Goal: Information Seeking & Learning: Learn about a topic

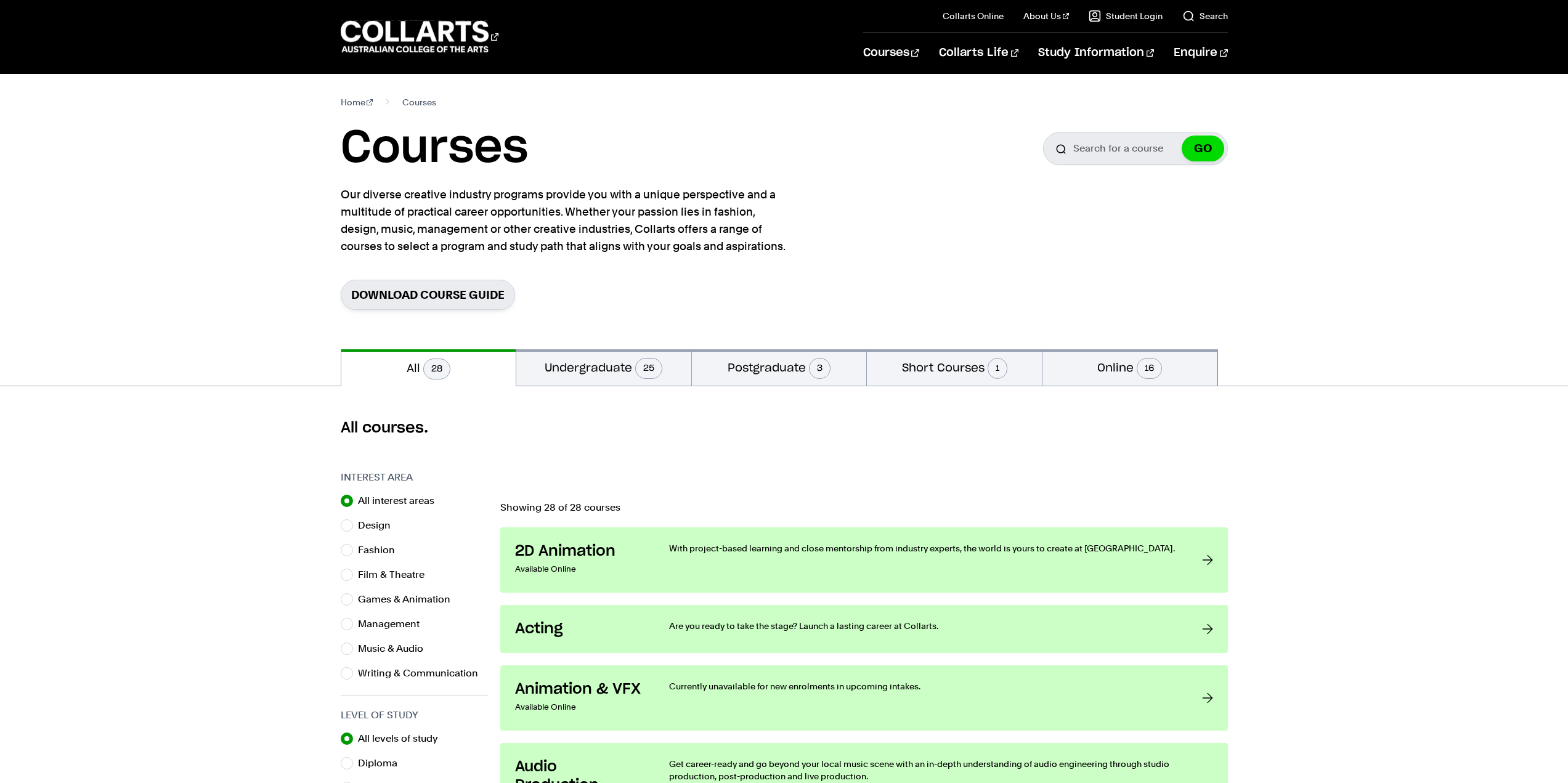
scroll to position [62, 0]
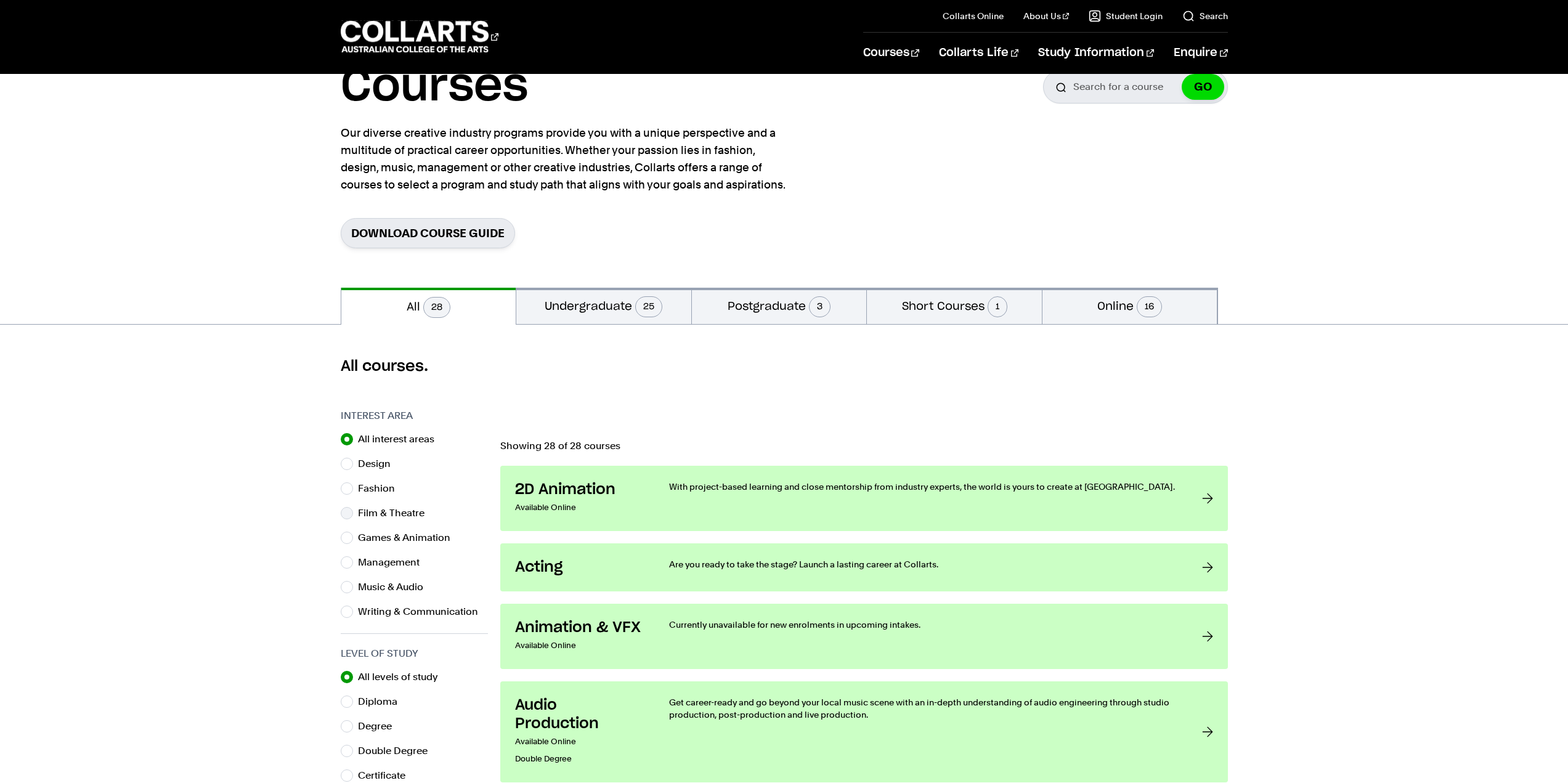
click at [353, 514] on div "Film & Theatre" at bounding box center [414, 513] width 148 height 17
click at [346, 519] on input "Film & Theatre" at bounding box center [347, 513] width 12 height 12
radio input "true"
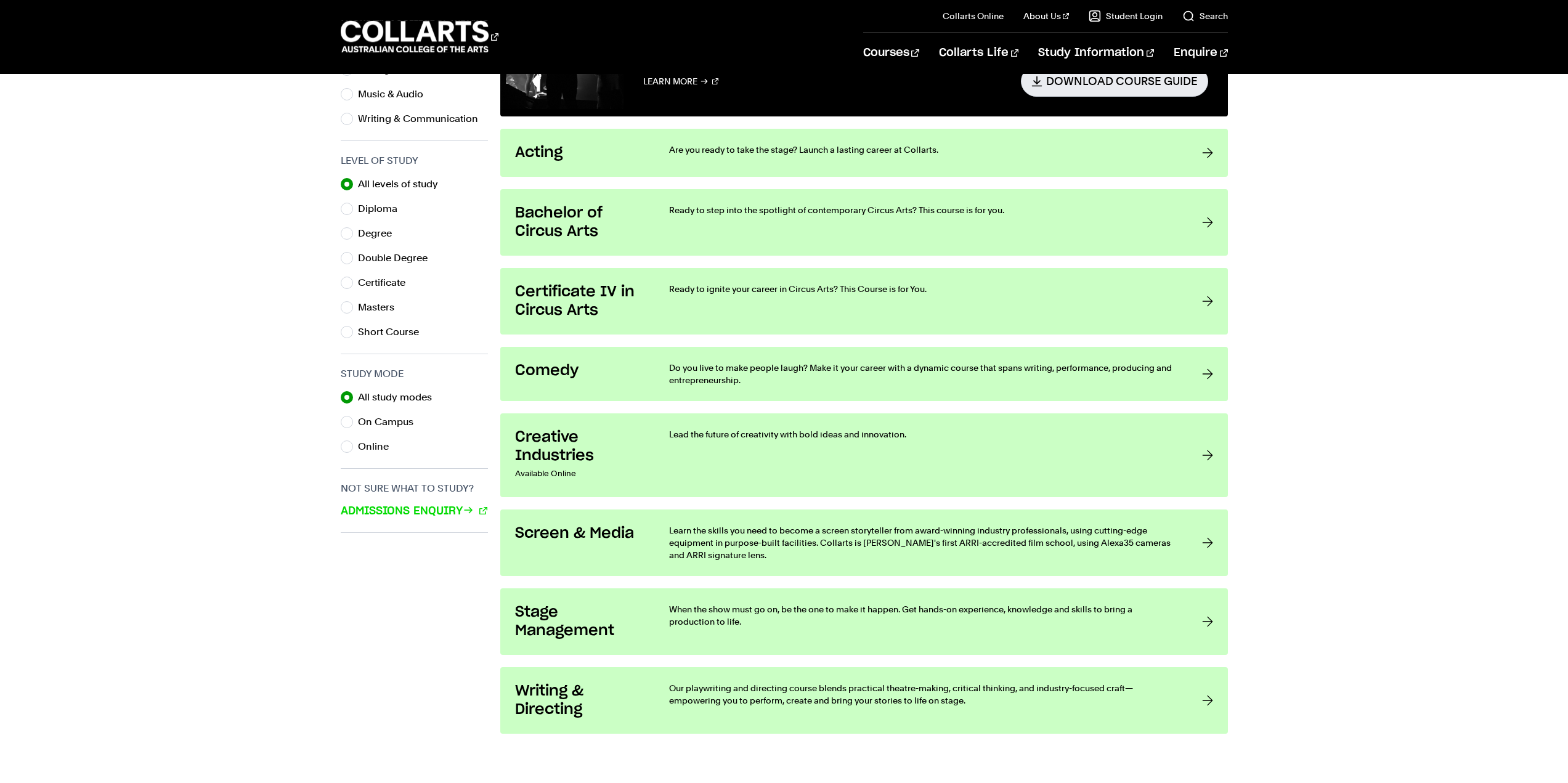
scroll to position [493, 0]
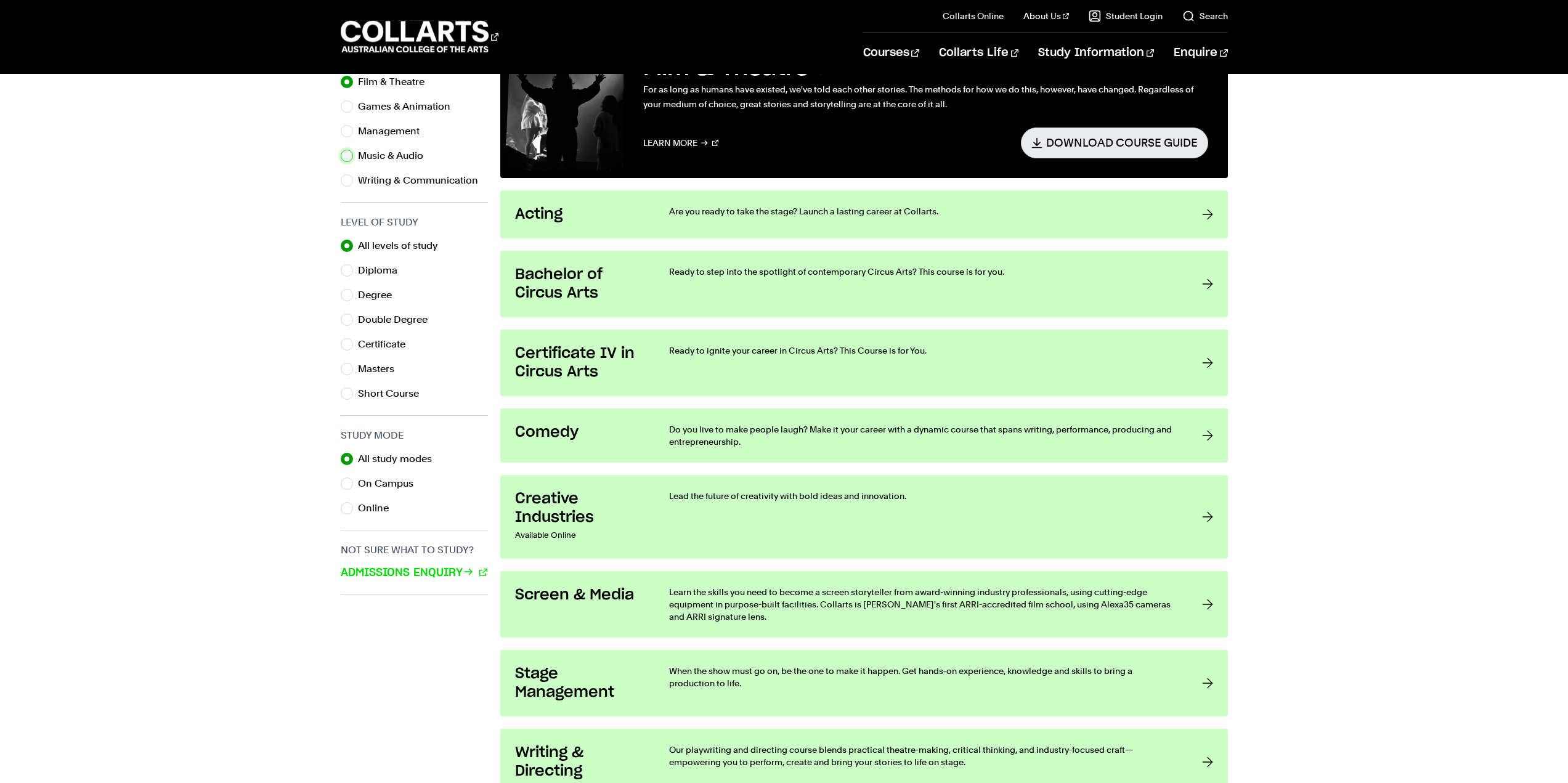
click at [349, 155] on input "Music & Audio" at bounding box center [347, 156] width 12 height 12
radio input "true"
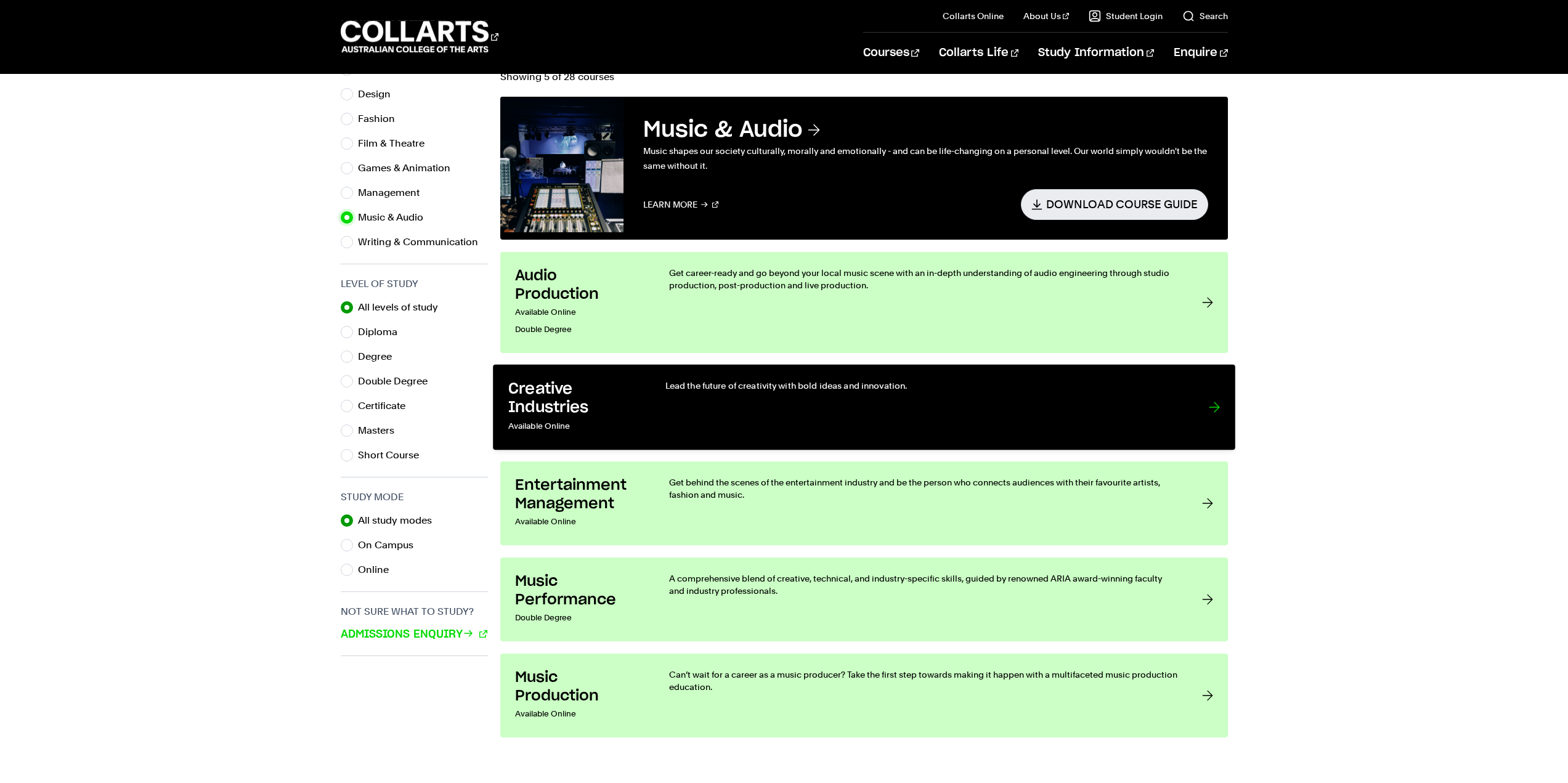
scroll to position [493, 0]
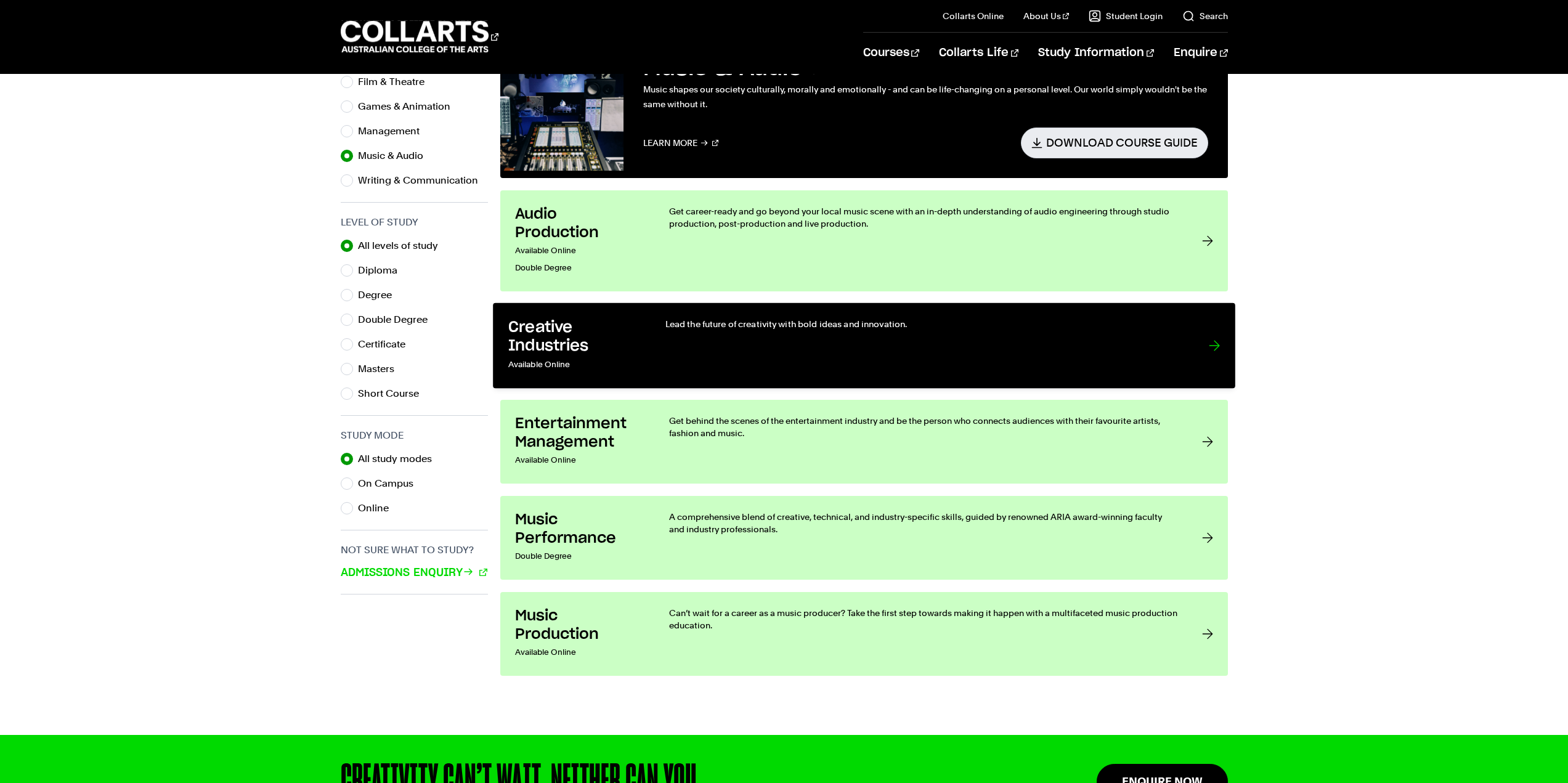
click at [698, 340] on div "Lead the future of creativity with bold ideas and innovation." at bounding box center [925, 346] width 519 height 56
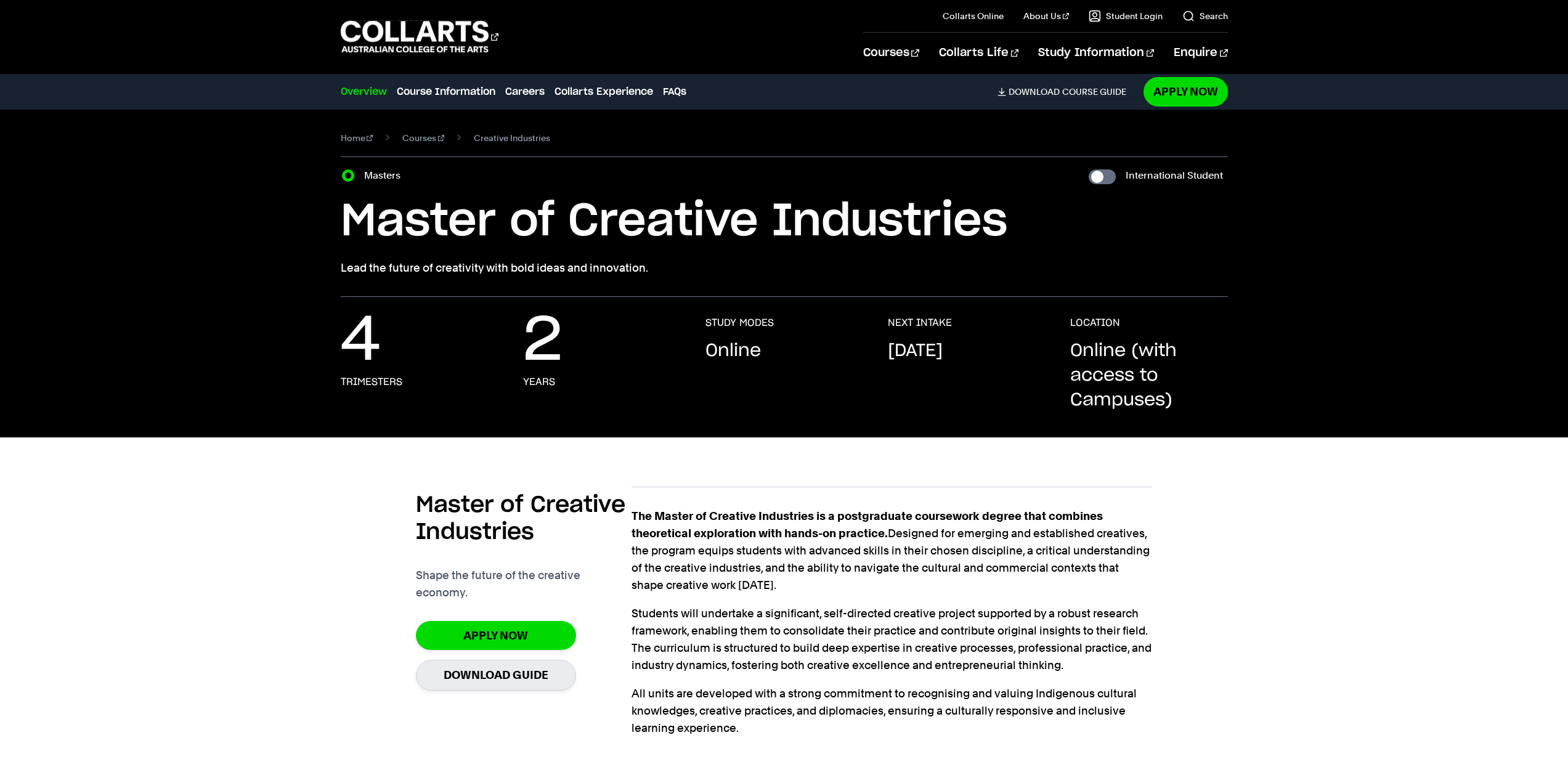
drag, startPoint x: 408, startPoint y: 243, endPoint x: 691, endPoint y: 251, distance: 283.1
click at [691, 252] on div "Master of Creative Industries Lead the future of creativity with bold ideas and…" at bounding box center [784, 235] width 887 height 83
click at [689, 251] on div "Master of Creative Industries Lead the future of creativity with bold ideas and…" at bounding box center [784, 235] width 887 height 83
click at [609, 220] on h1 "Master of Creative Industries" at bounding box center [784, 222] width 887 height 56
drag, startPoint x: 693, startPoint y: 567, endPoint x: 787, endPoint y: 571, distance: 94.1
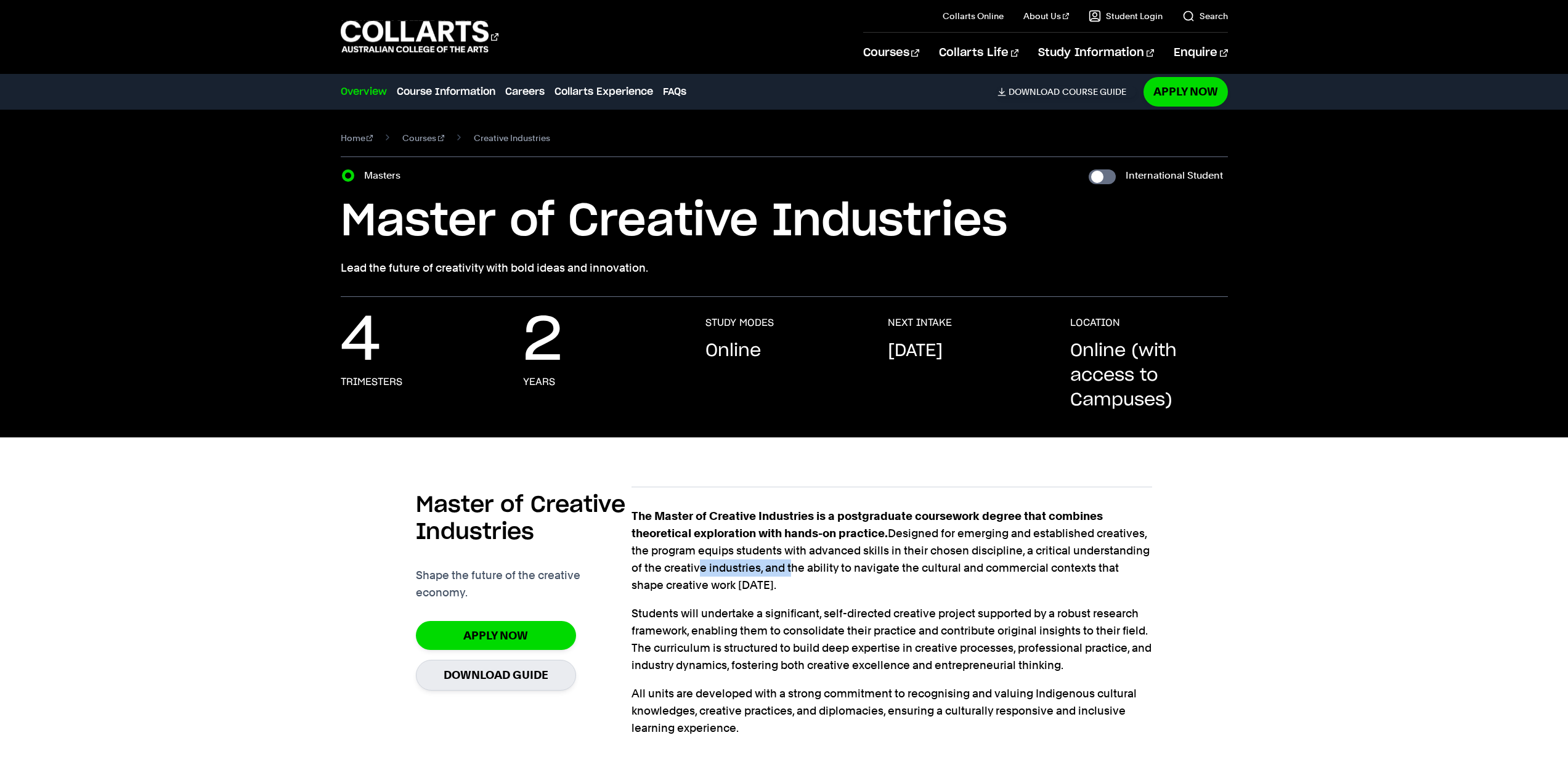
click at [787, 571] on p "The Master of Creative Industries is a postgraduate coursework degree that comb…" at bounding box center [891, 551] width 520 height 86
drag, startPoint x: 824, startPoint y: 565, endPoint x: 1059, endPoint y: 565, distance: 235.0
click at [1059, 565] on p "The Master of Creative Industries is a postgraduate coursework degree that comb…" at bounding box center [891, 551] width 520 height 86
click at [1057, 565] on p "The Master of Creative Industries is a postgraduate coursework degree that comb…" at bounding box center [891, 551] width 520 height 86
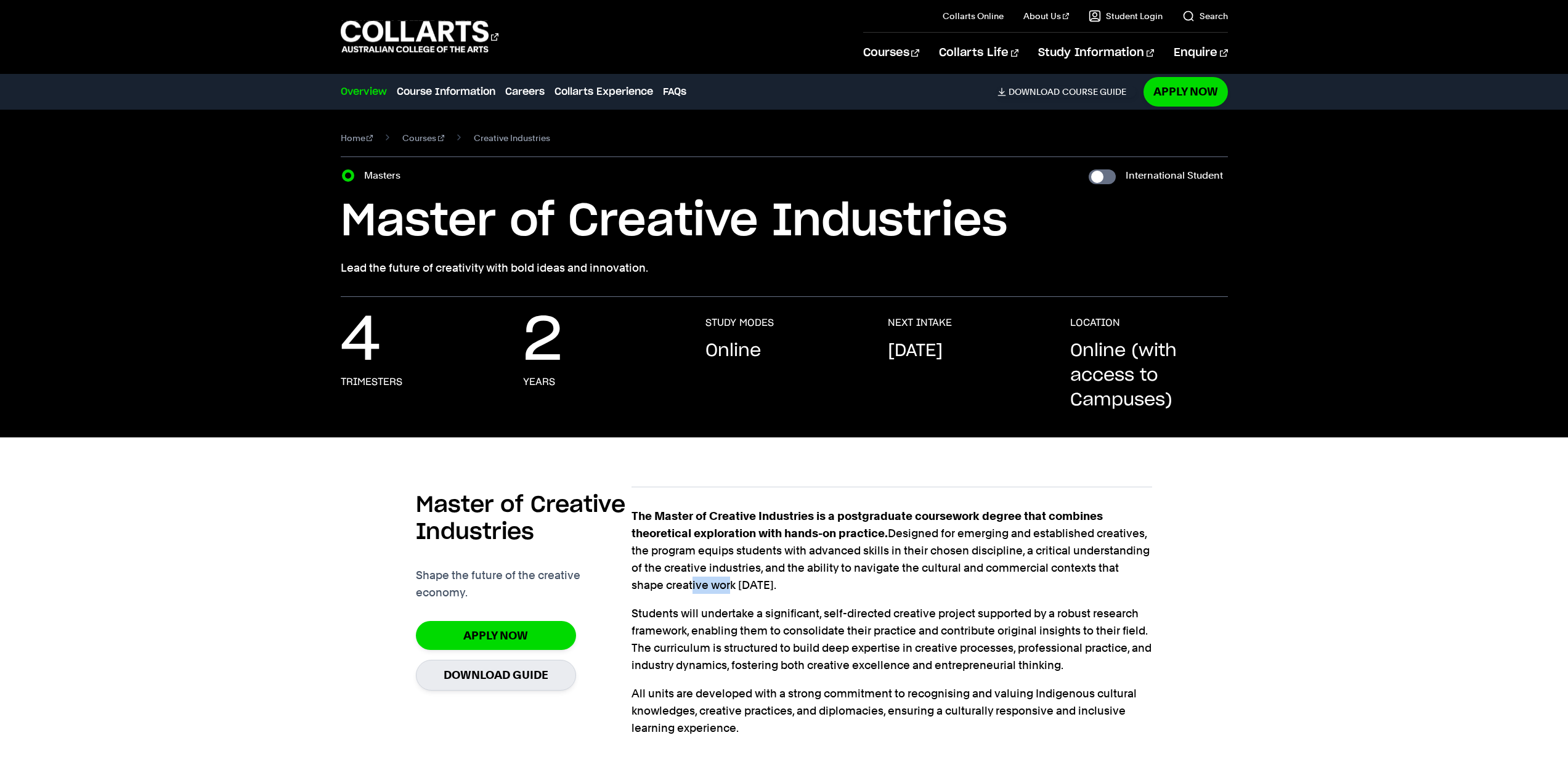
drag, startPoint x: 656, startPoint y: 587, endPoint x: 718, endPoint y: 587, distance: 62.0
click at [717, 587] on p "The Master of Creative Industries is a postgraduate coursework degree that comb…" at bounding box center [891, 551] width 520 height 86
click at [718, 587] on p "The Master of Creative Industries is a postgraduate coursework degree that comb…" at bounding box center [891, 551] width 520 height 86
drag, startPoint x: 694, startPoint y: 610, endPoint x: 1018, endPoint y: 619, distance: 324.1
click at [1018, 619] on p "Students will undertake a significant, self-directed creative project supported…" at bounding box center [891, 639] width 520 height 69
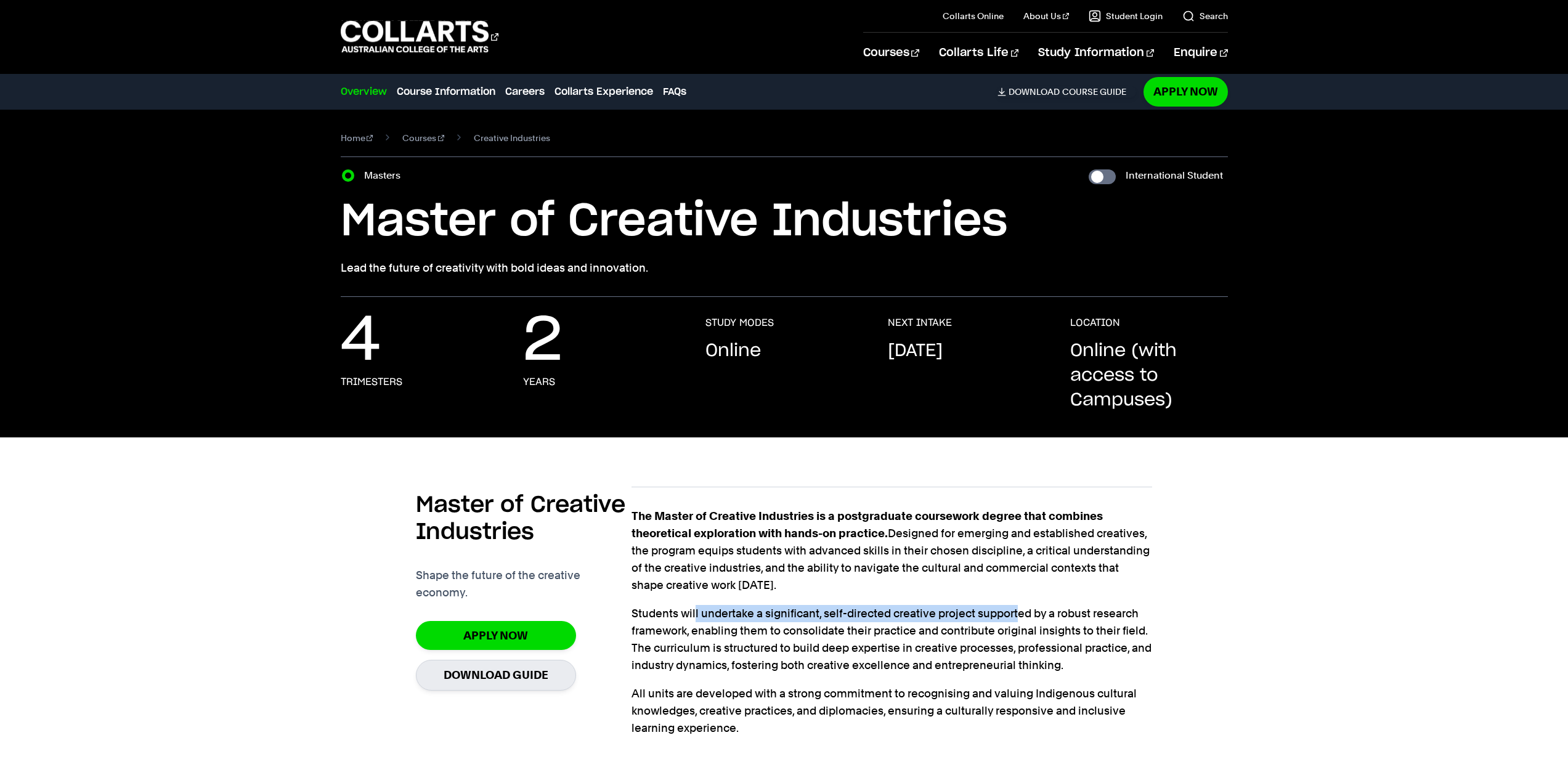
click at [1018, 619] on p "Students will undertake a significant, self-directed creative project supported…" at bounding box center [891, 639] width 520 height 69
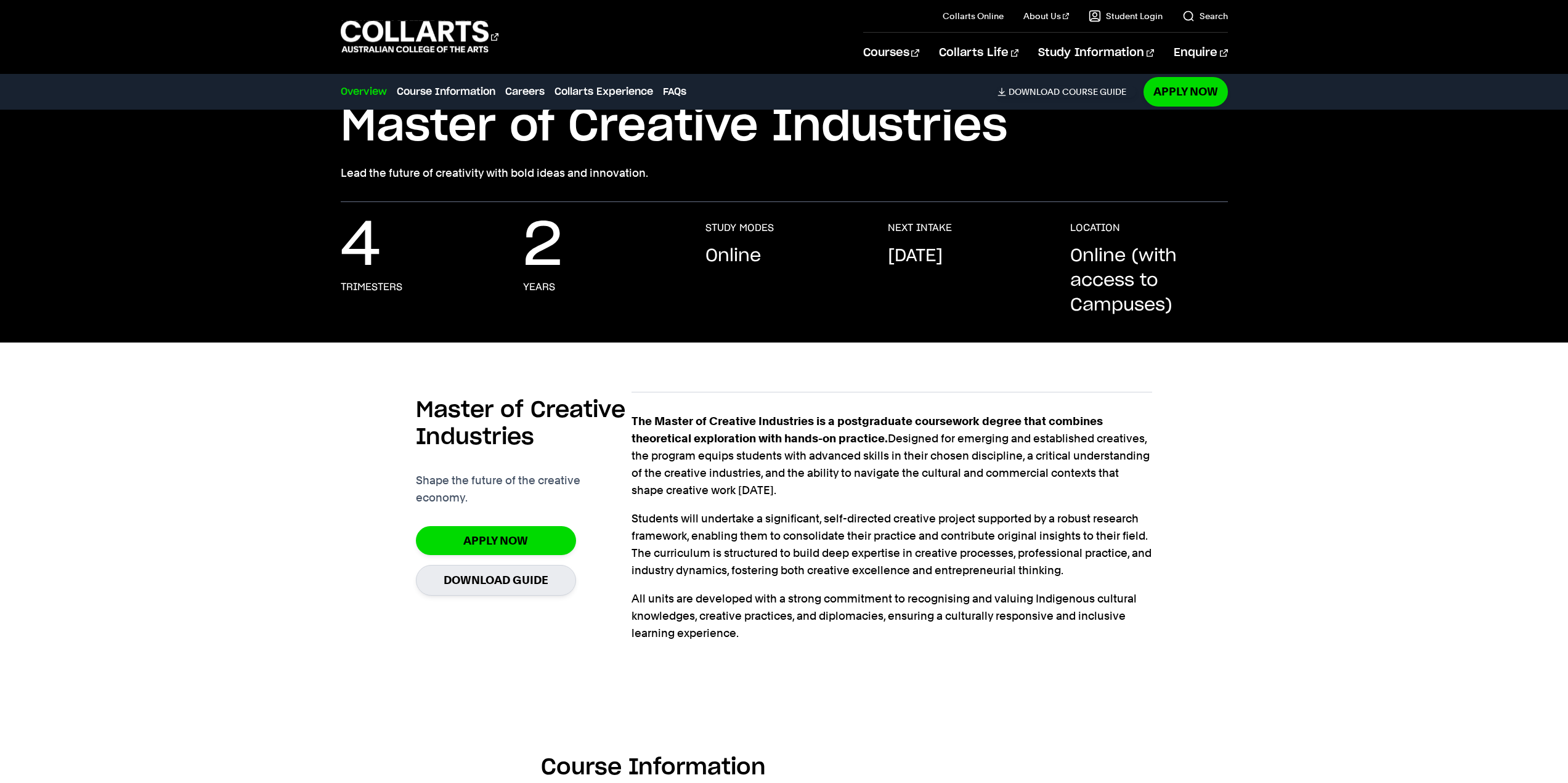
scroll to position [123, 0]
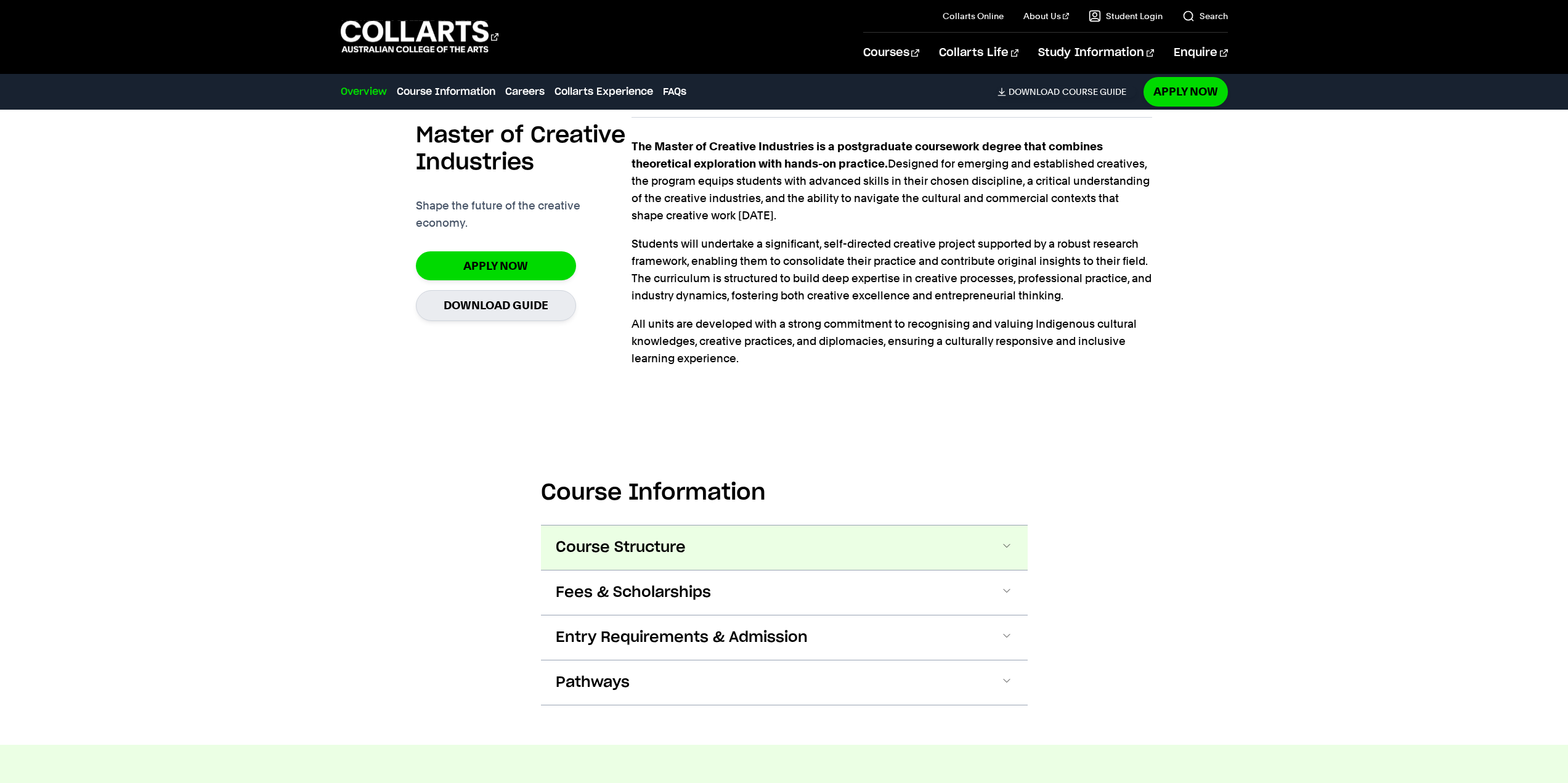
click at [707, 544] on button "Course Structure" at bounding box center [785, 547] width 487 height 45
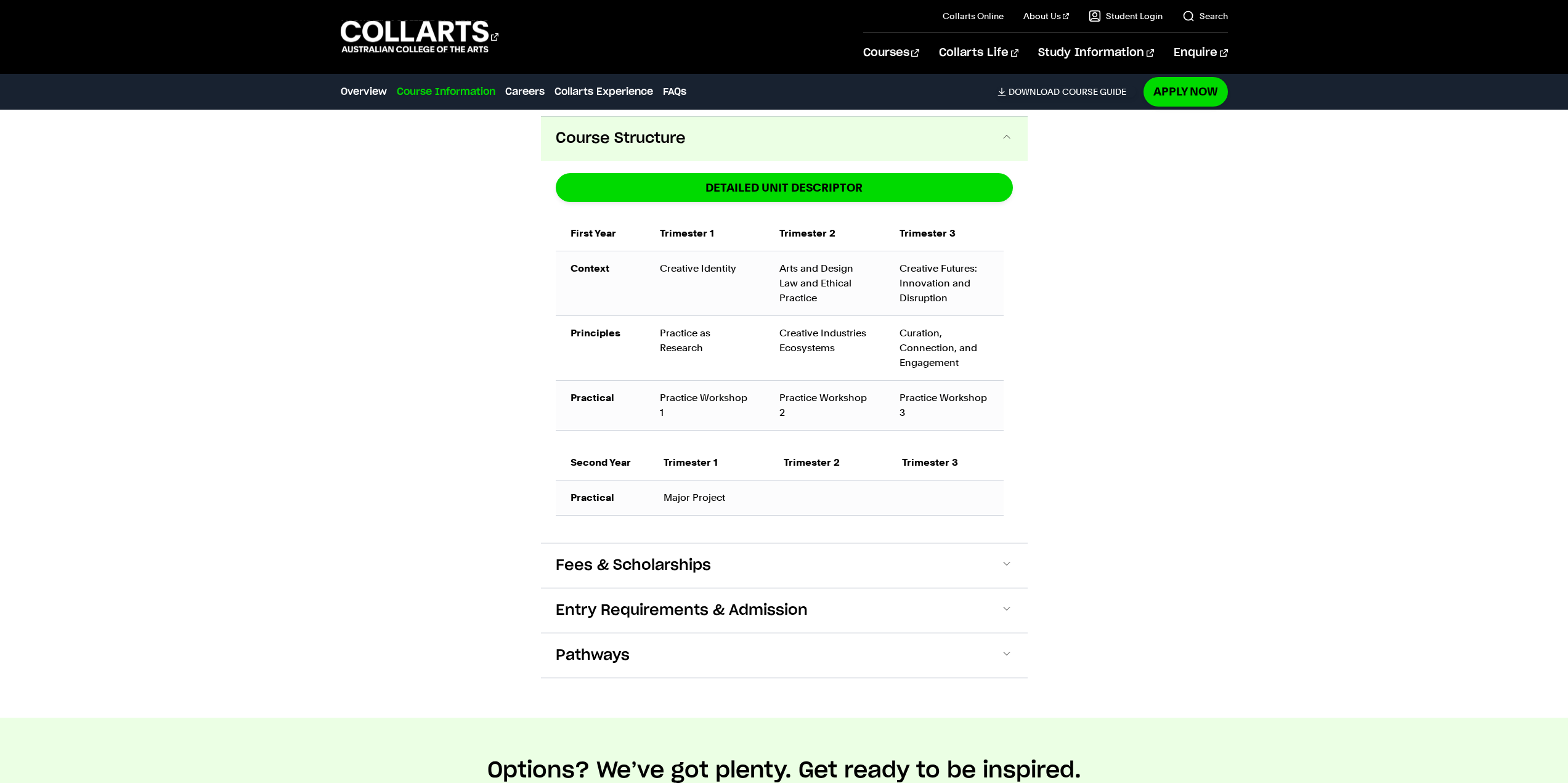
scroll to position [784, 0]
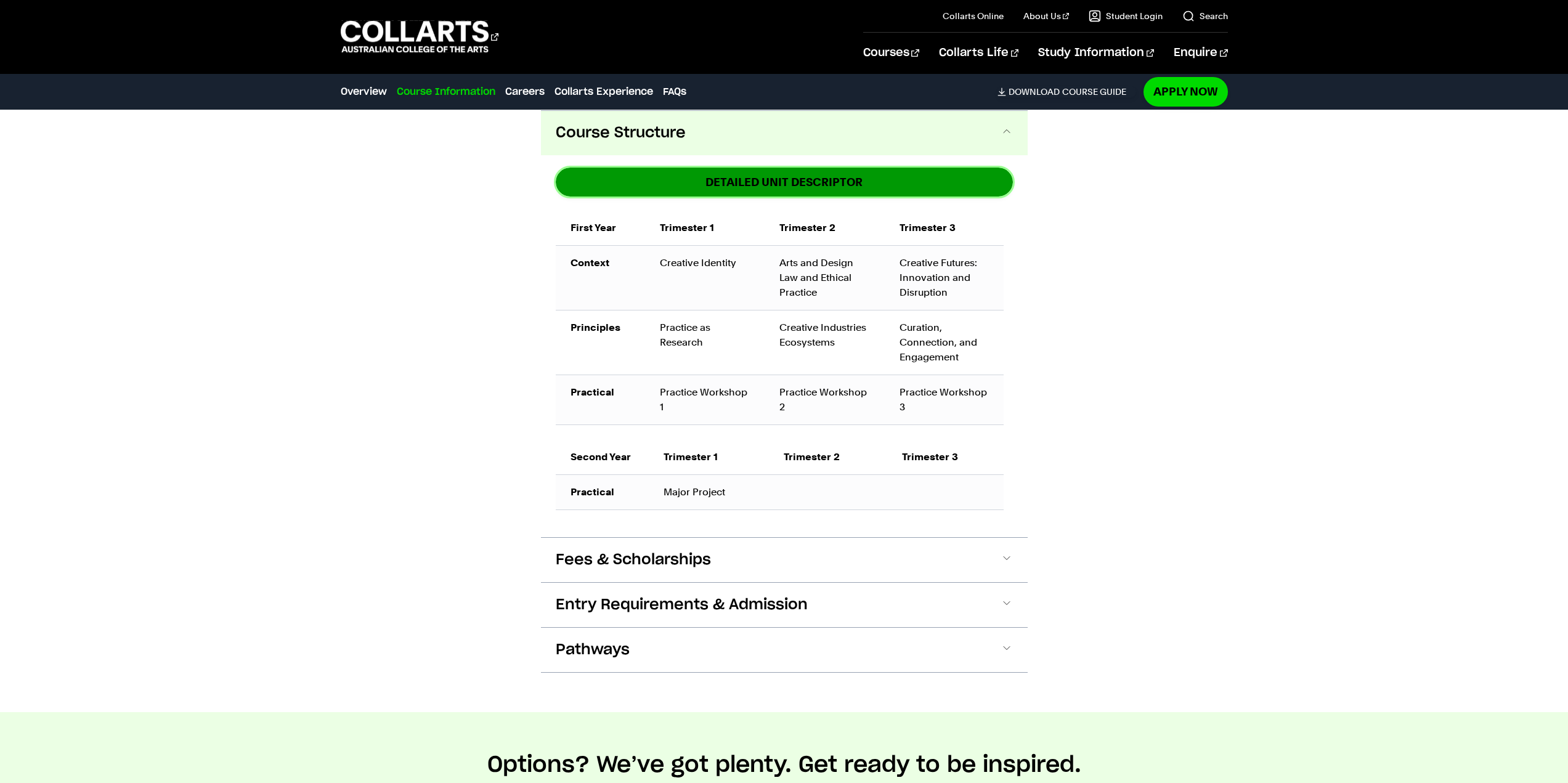
click at [719, 173] on link "DETAILED UNIT DESCRIPTOR" at bounding box center [785, 182] width 457 height 29
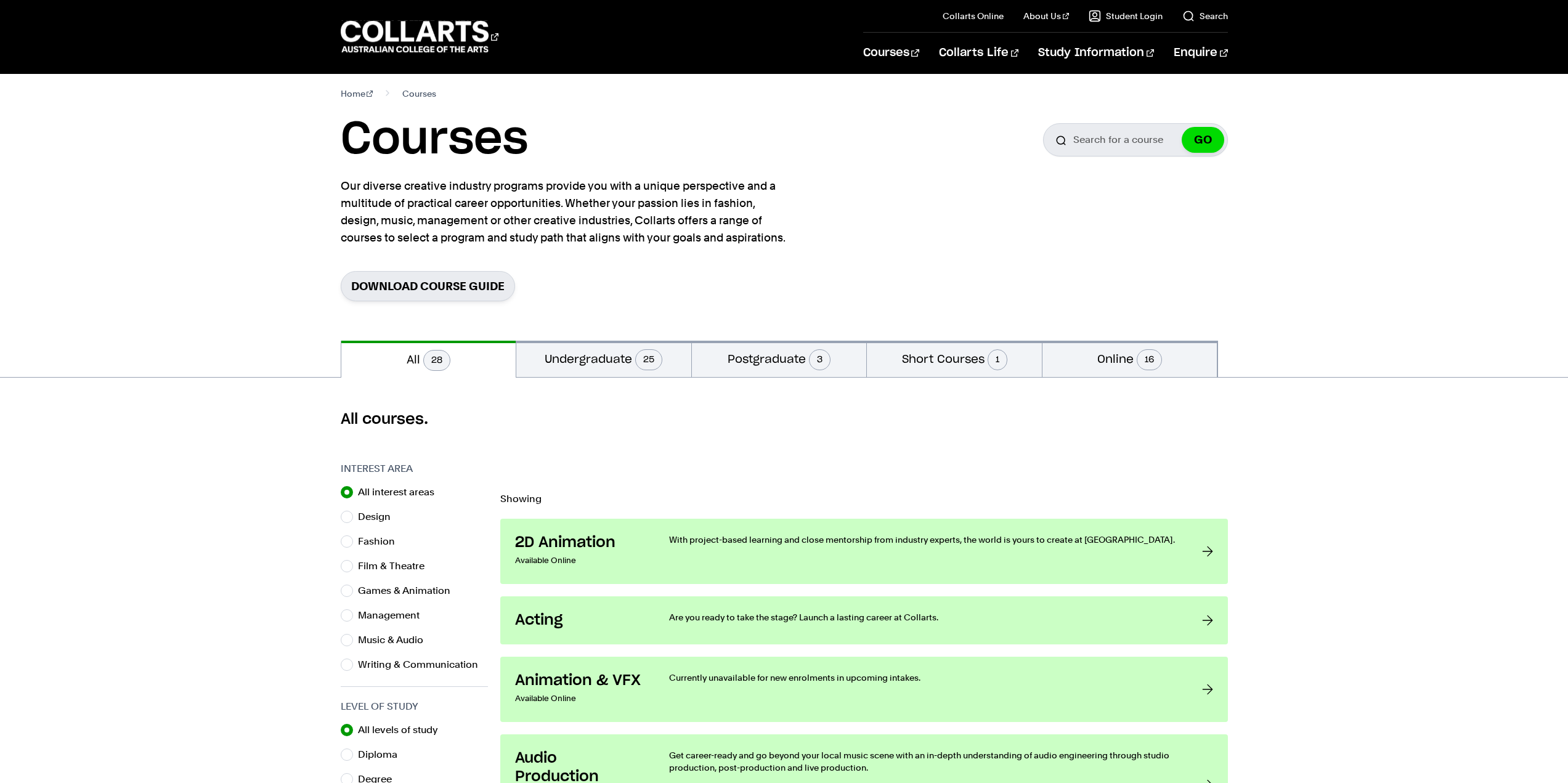
scroll to position [185, 0]
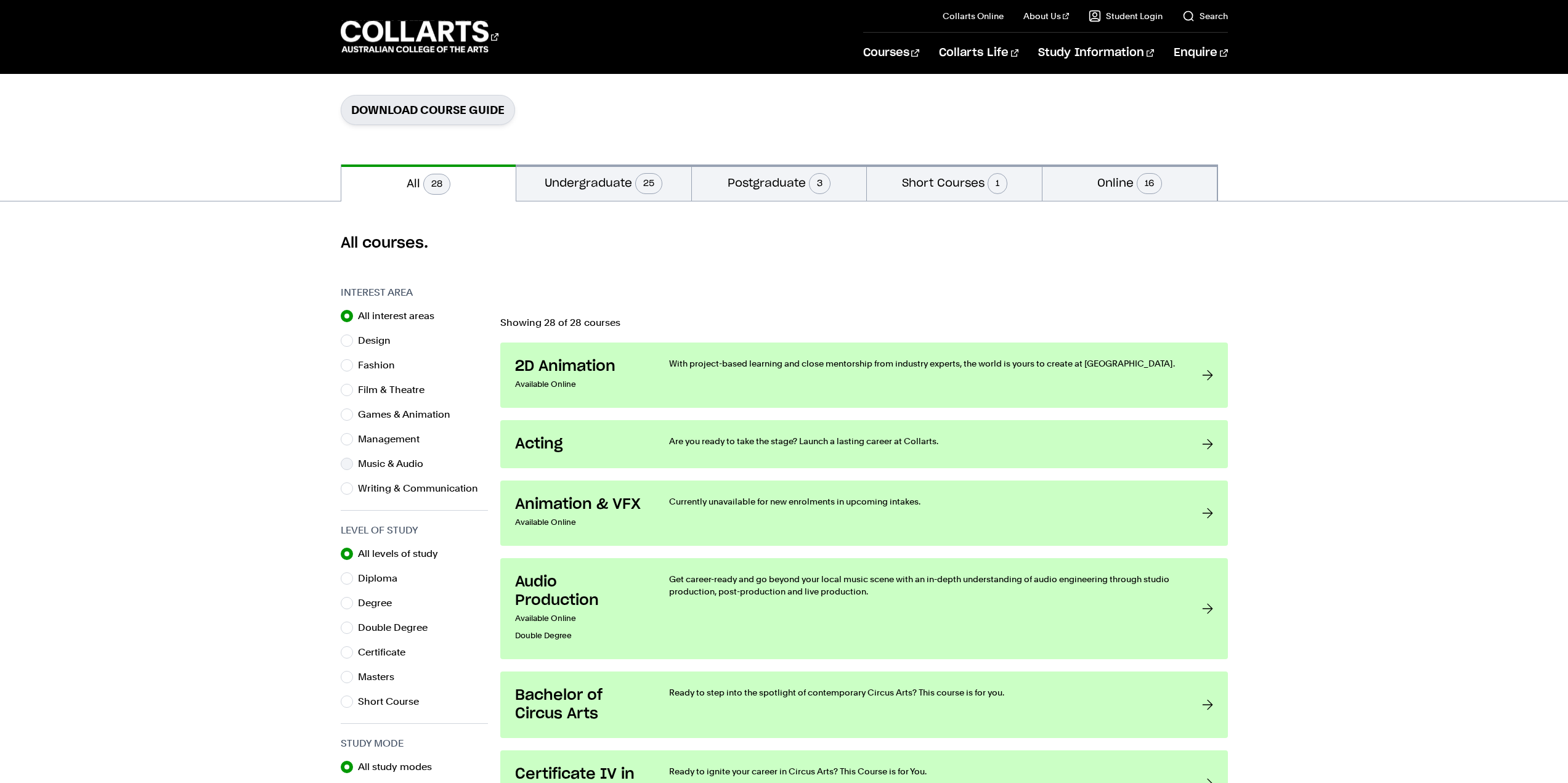
click at [358, 469] on label "Music & Audio" at bounding box center [395, 464] width 75 height 17
click at [353, 469] on input "Music & Audio" at bounding box center [347, 464] width 12 height 12
radio input "true"
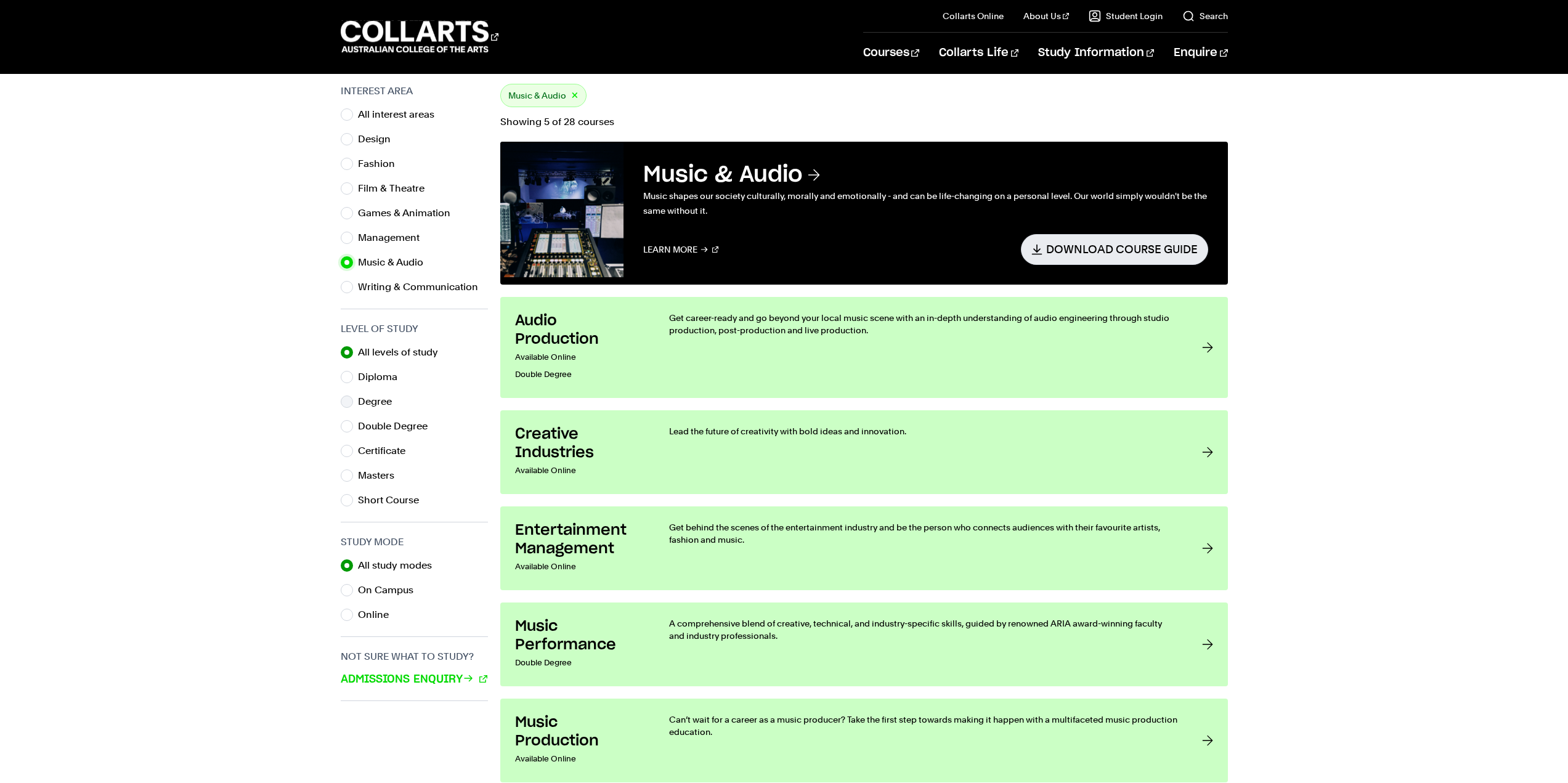
scroll to position [369, 0]
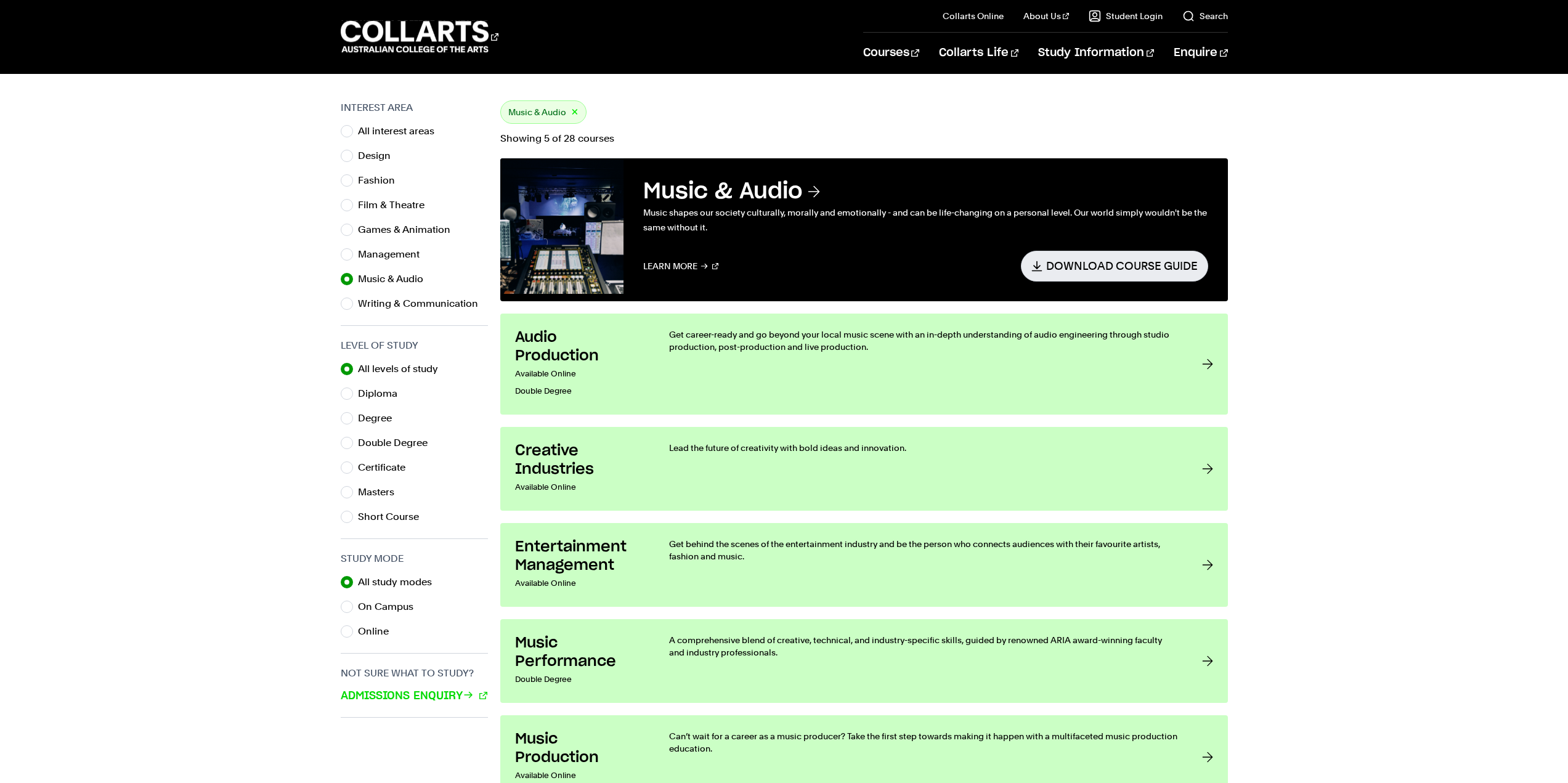
scroll to position [185, 0]
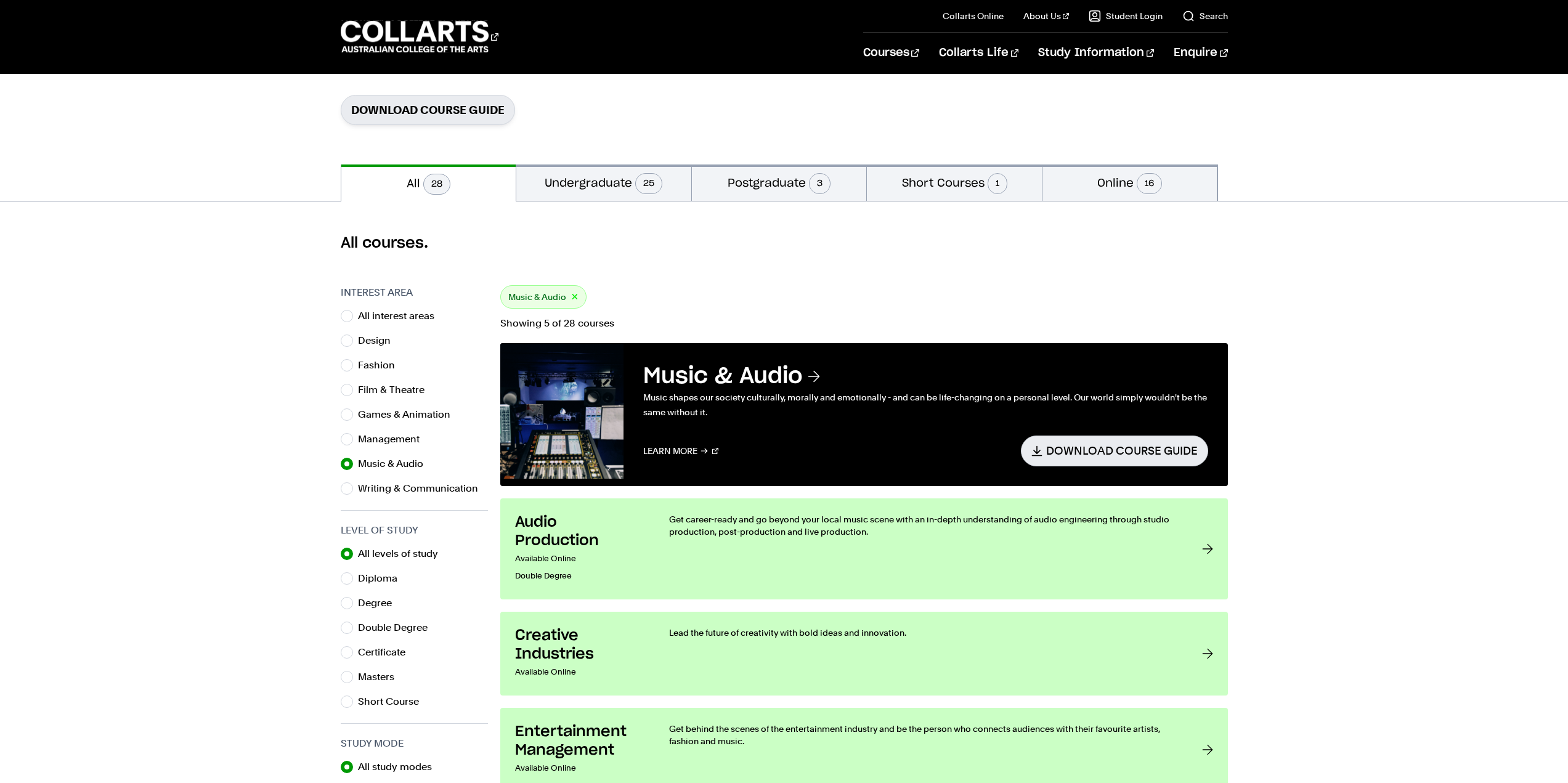
drag, startPoint x: 782, startPoint y: 85, endPoint x: 737, endPoint y: 125, distance: 60.2
